Goal: Task Accomplishment & Management: Manage account settings

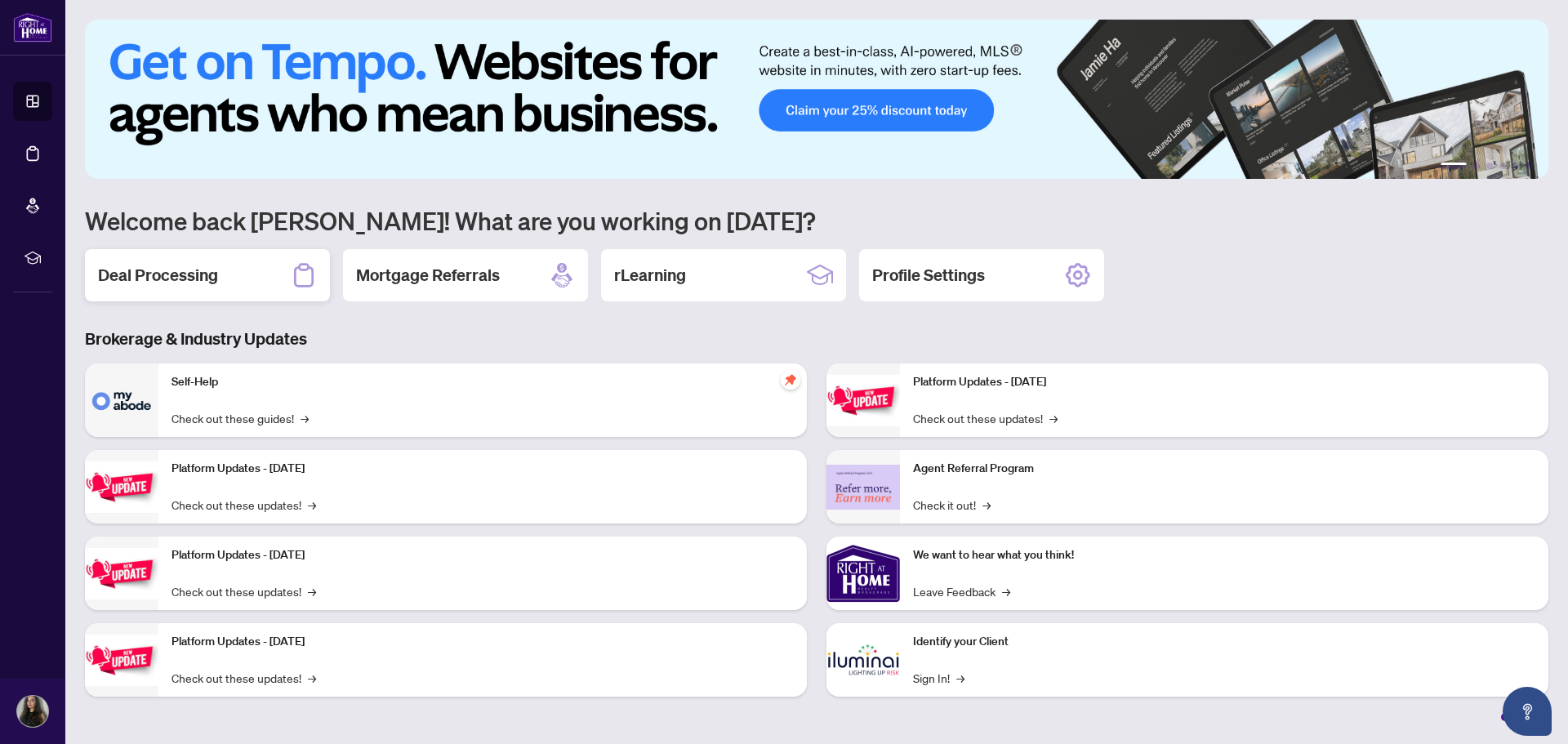
click at [193, 277] on h2 "Deal Processing" at bounding box center [158, 274] width 120 height 23
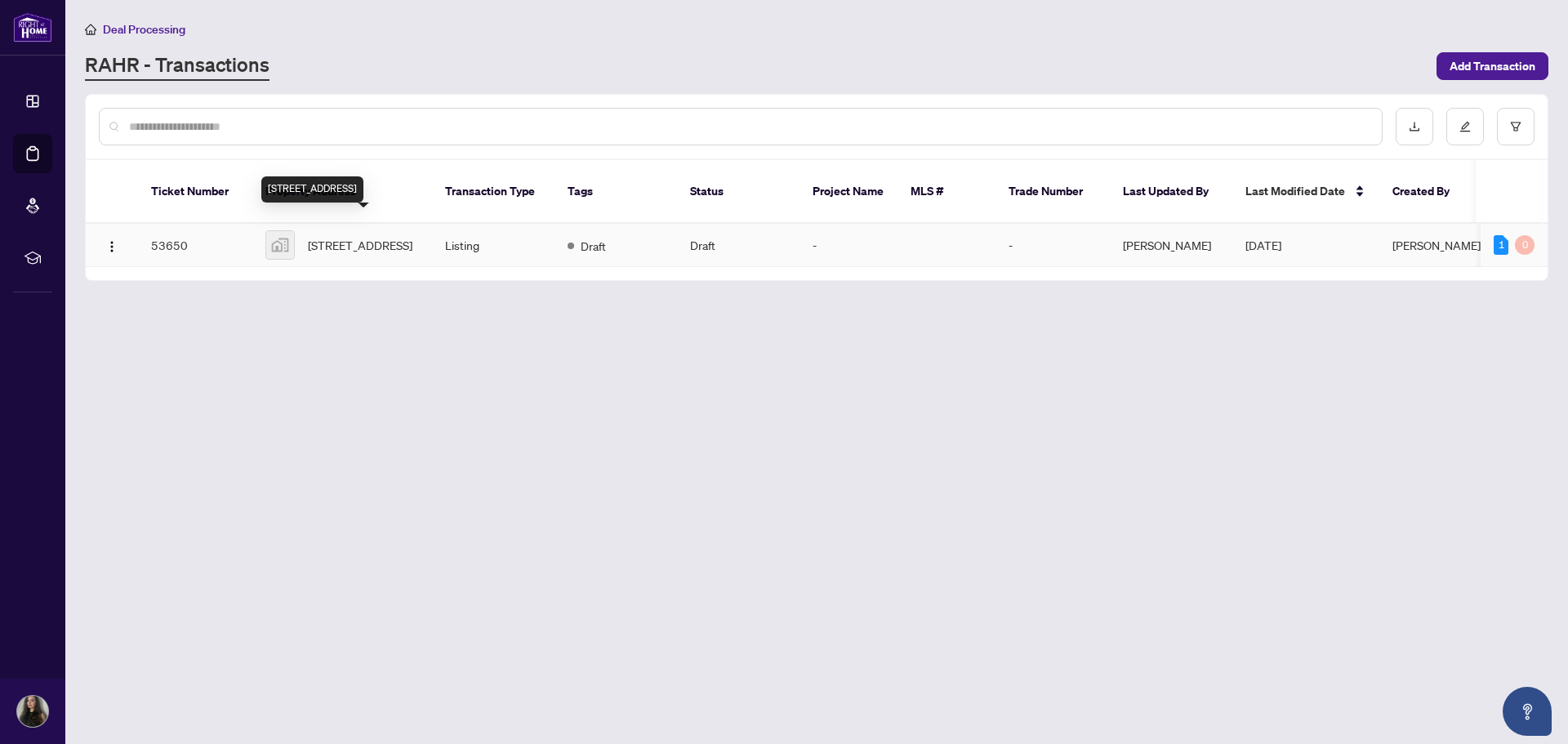
click at [334, 236] on span "[STREET_ADDRESS]" at bounding box center [360, 244] width 104 height 18
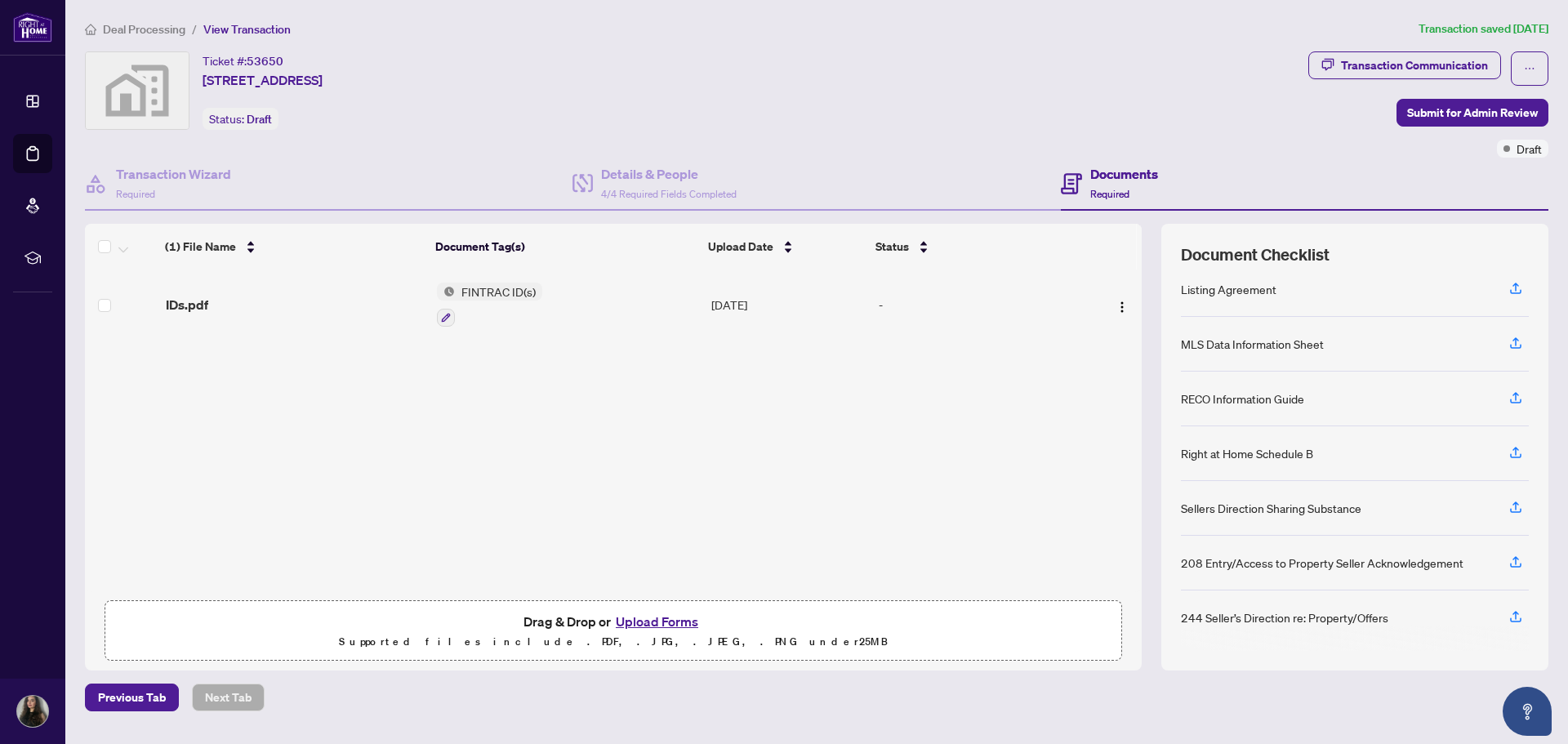
scroll to position [30, 0]
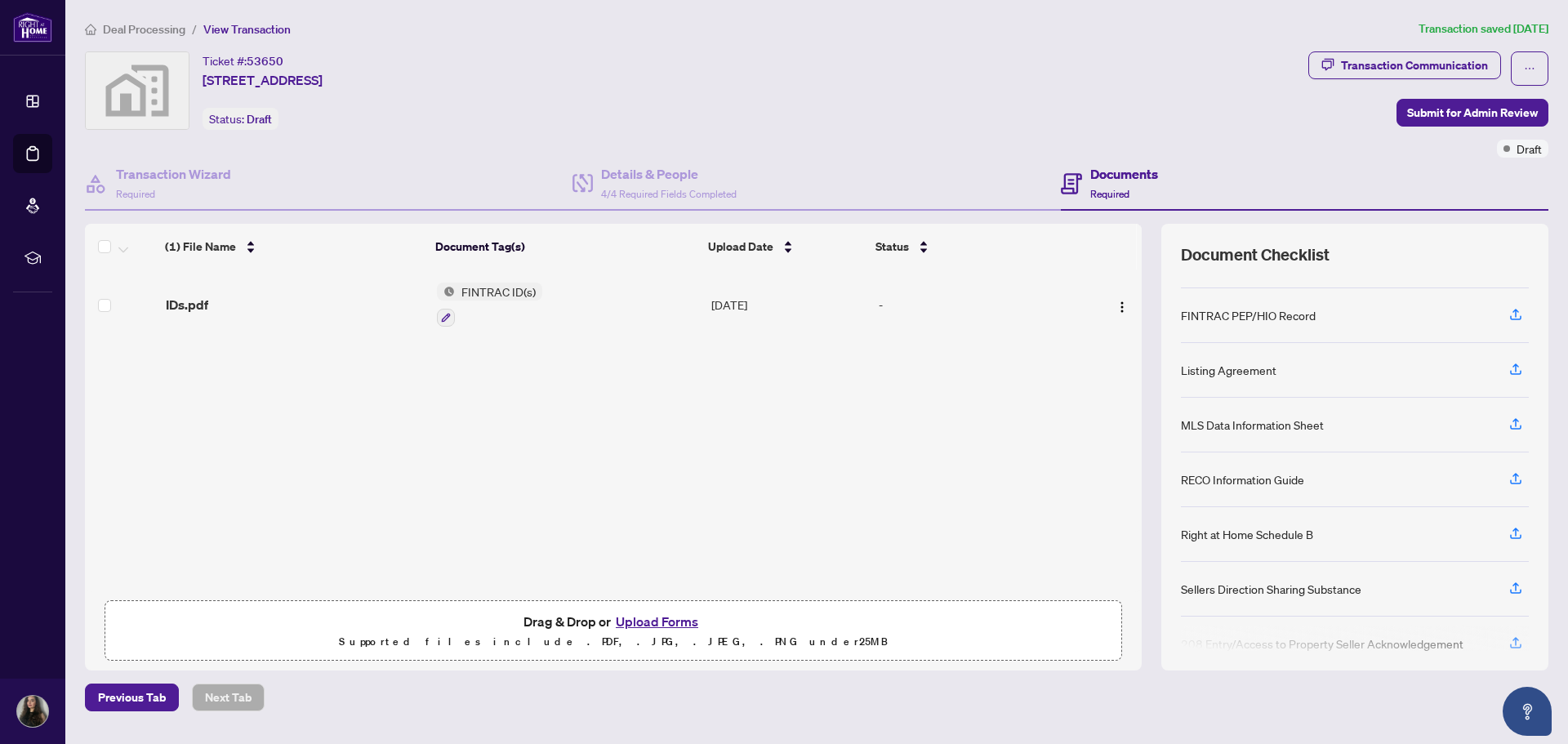
click at [1252, 368] on div "Listing Agreement" at bounding box center [1229, 370] width 95 height 18
click at [1237, 370] on div "Listing Agreement" at bounding box center [1229, 370] width 95 height 18
click at [1526, 67] on icon "ellipsis" at bounding box center [1530, 68] width 11 height 11
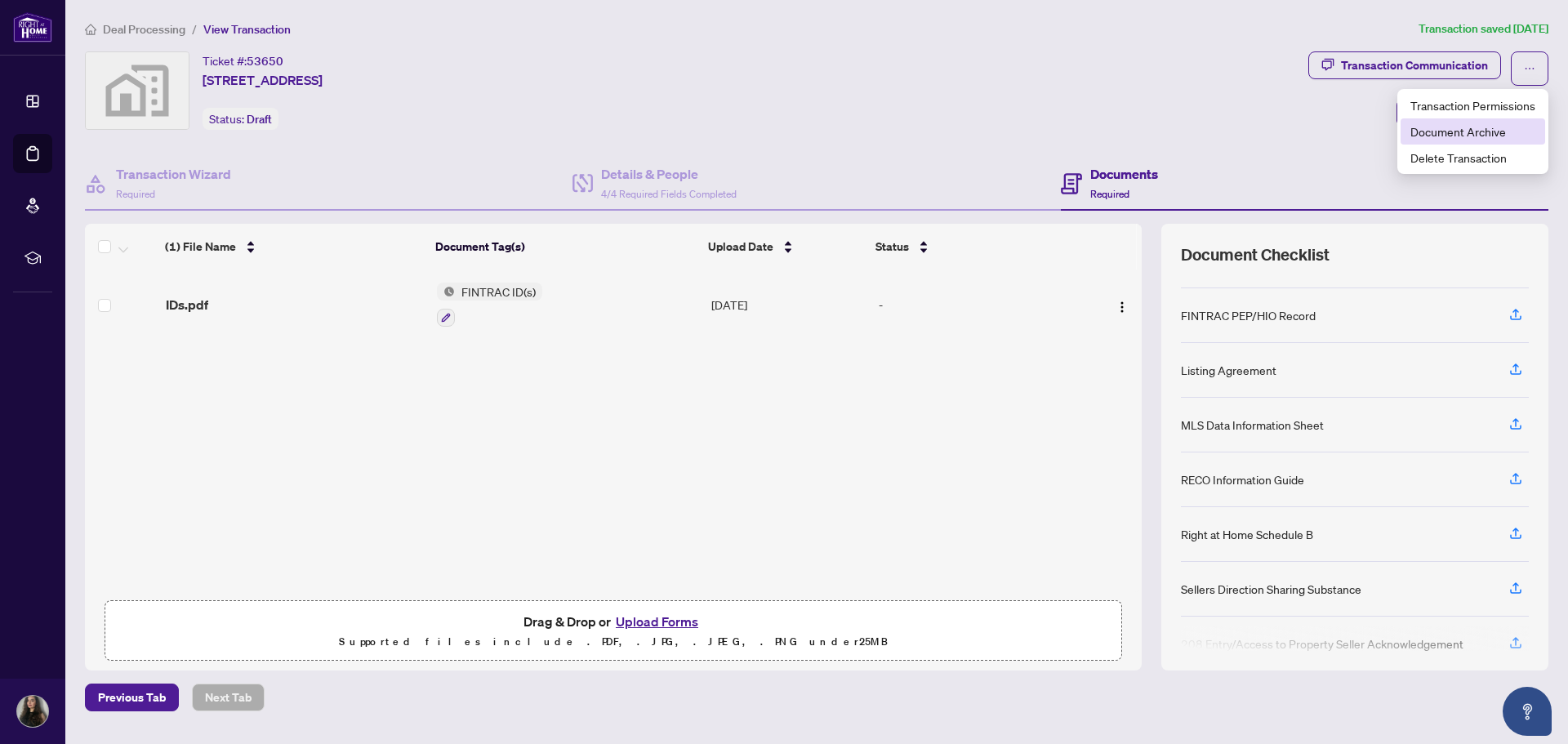
click at [1501, 133] on span "Document Archive" at bounding box center [1473, 131] width 125 height 18
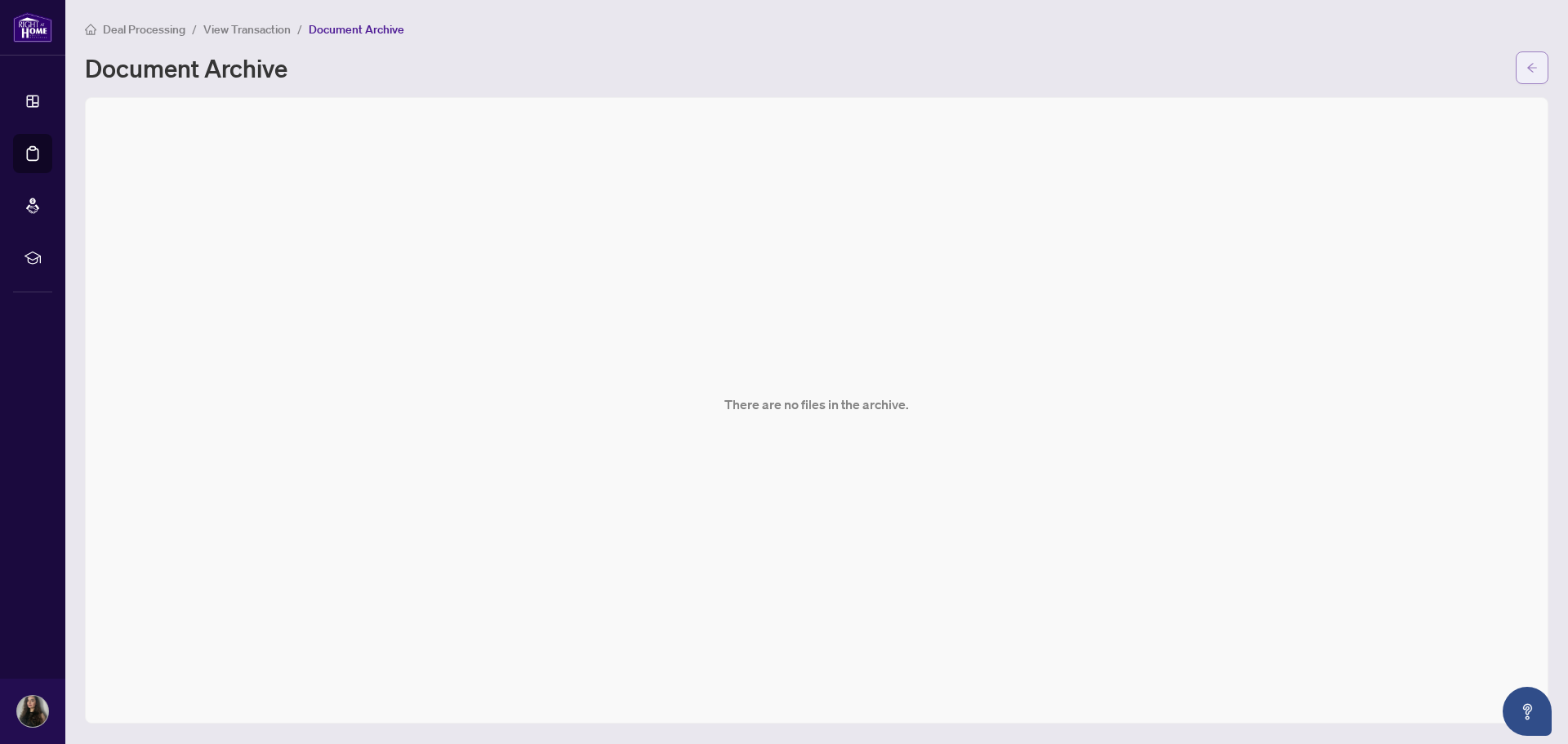
click at [1519, 69] on button "button" at bounding box center [1532, 67] width 32 height 32
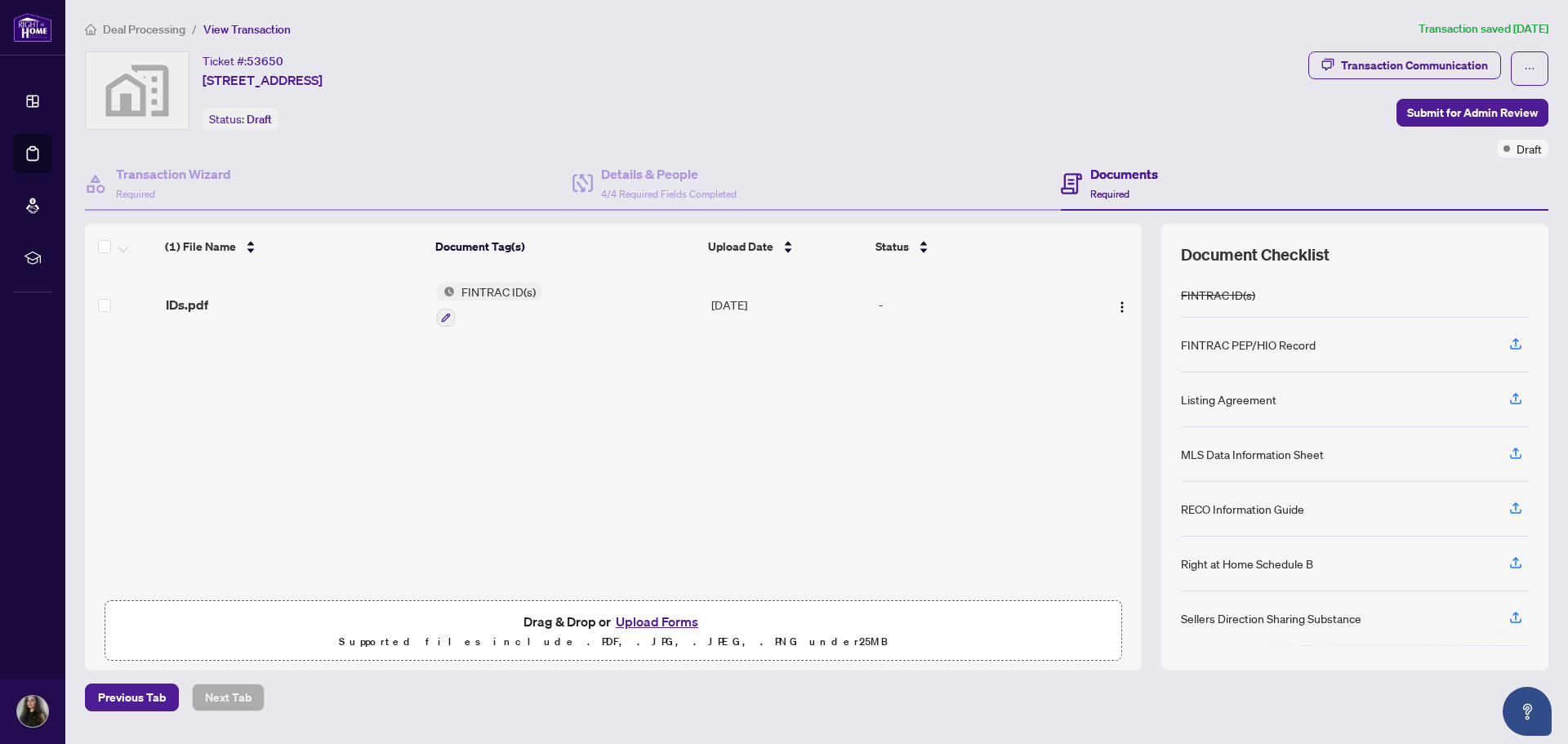
click at [1097, 175] on h4 "Documents" at bounding box center [1124, 174] width 67 height 19
click at [1258, 395] on div "Listing Agreement" at bounding box center [1229, 398] width 95 height 18
